Goal: Complete application form: Complete application form

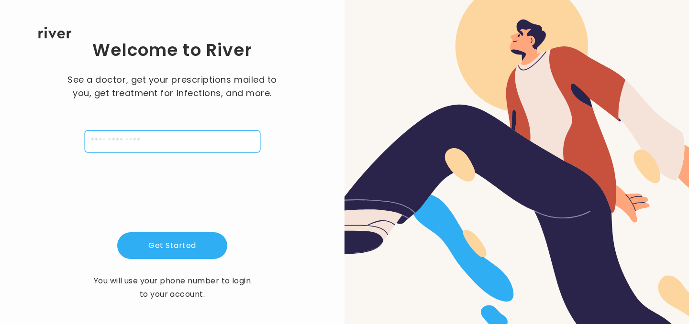
click at [119, 134] on input "tel" at bounding box center [173, 142] width 176 height 22
type input "**********"
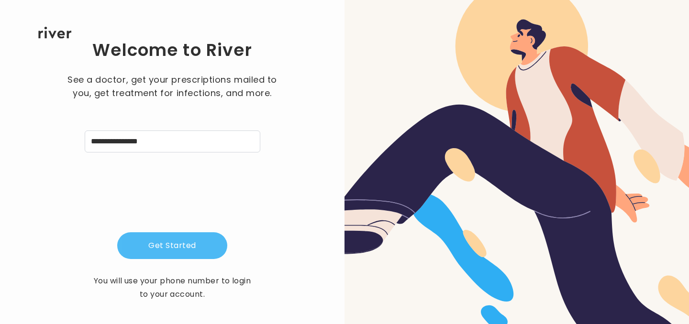
click at [176, 248] on button "Get Started" at bounding box center [172, 245] width 110 height 27
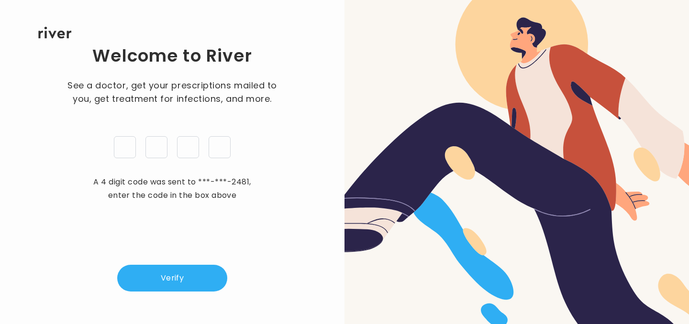
type input "*"
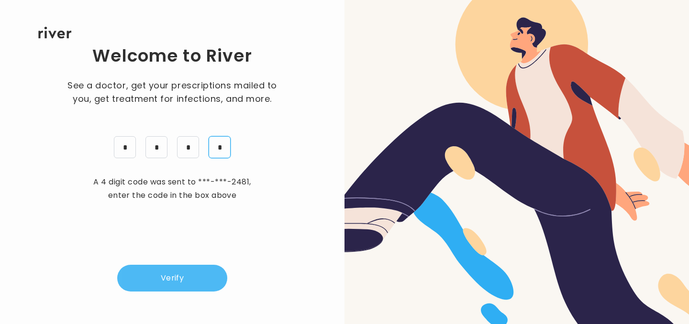
type input "*"
click at [177, 284] on button "Verify" at bounding box center [172, 278] width 110 height 27
